Goal: Task Accomplishment & Management: Use online tool/utility

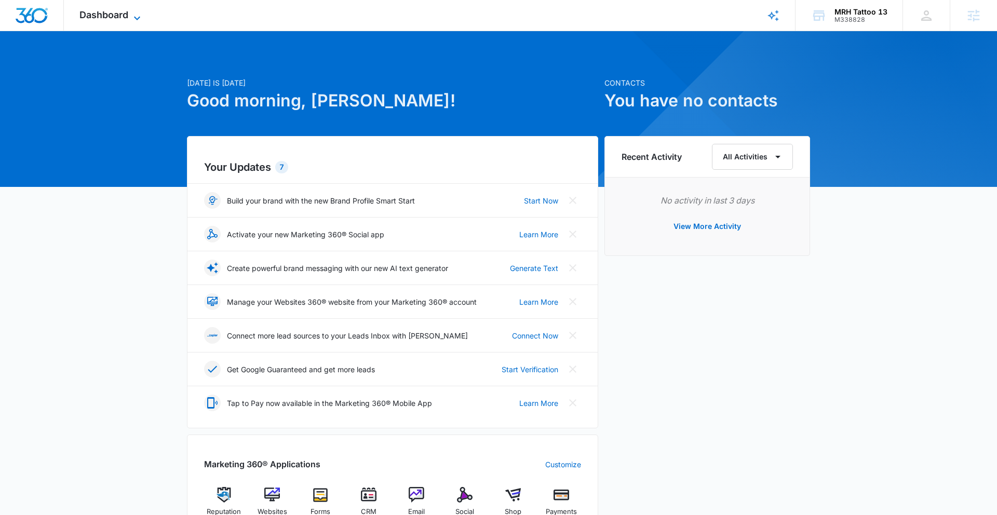
click at [117, 20] on span "Dashboard" at bounding box center [103, 14] width 49 height 11
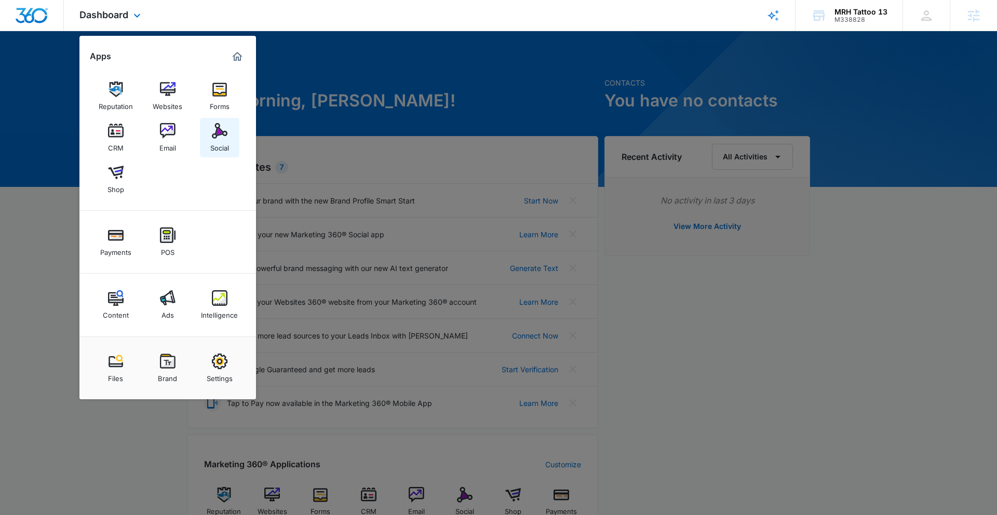
click at [220, 144] on div "Social" at bounding box center [219, 146] width 19 height 14
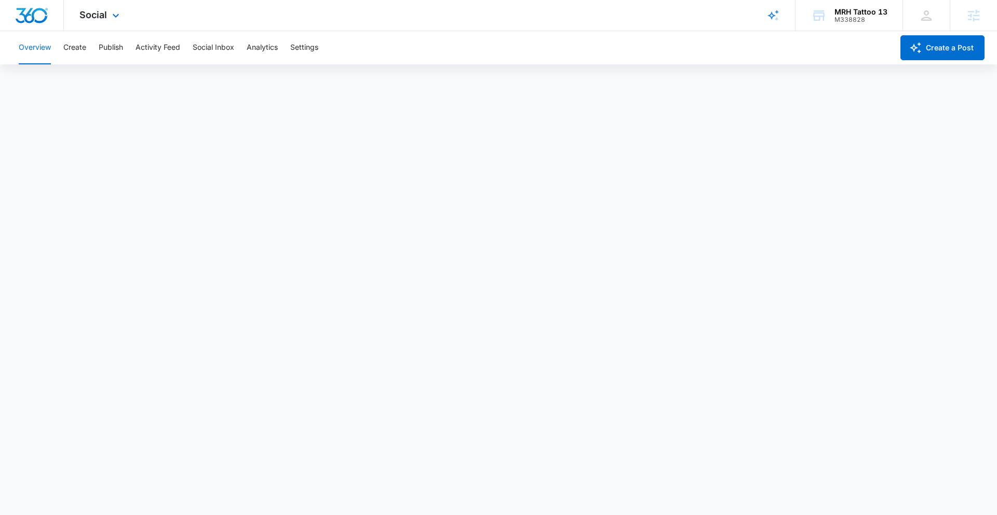
click at [487, 23] on div "Social Apps Reputation Websites Forms CRM Email Social Shop Payments POS Conten…" at bounding box center [498, 15] width 997 height 31
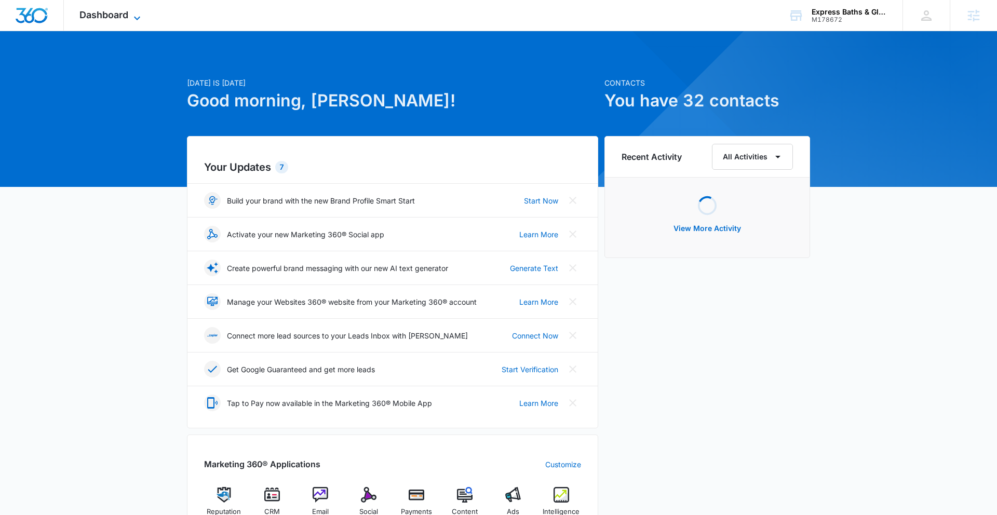
click at [124, 17] on span "Dashboard" at bounding box center [103, 14] width 49 height 11
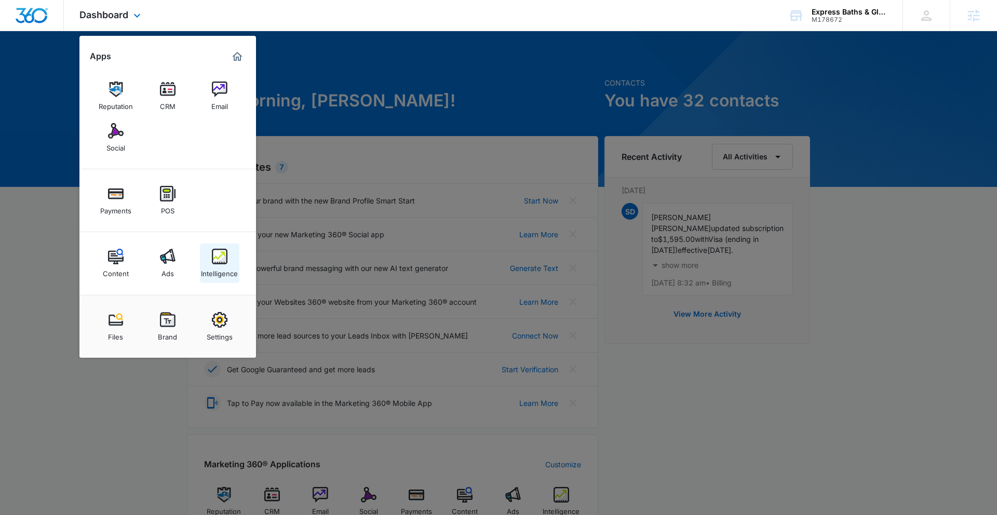
click at [210, 252] on link "Intelligence" at bounding box center [219, 263] width 39 height 39
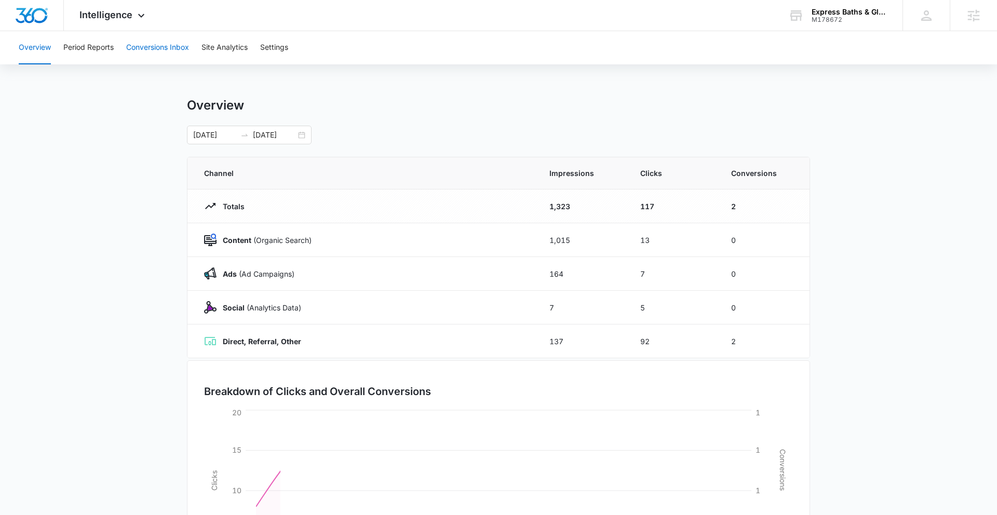
click at [157, 43] on button "Conversions Inbox" at bounding box center [157, 47] width 63 height 33
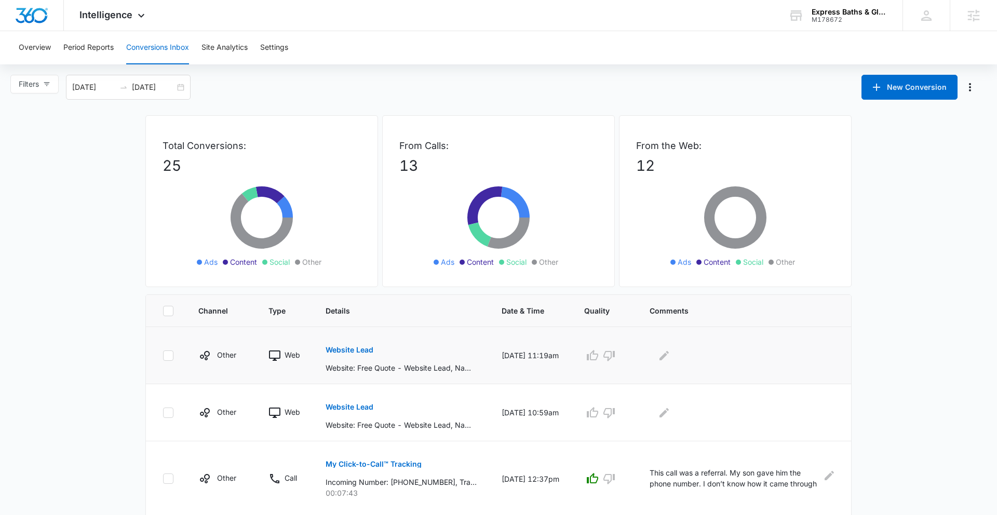
click at [360, 345] on button "Website Lead" at bounding box center [350, 350] width 48 height 25
